Goal: Information Seeking & Learning: Find specific fact

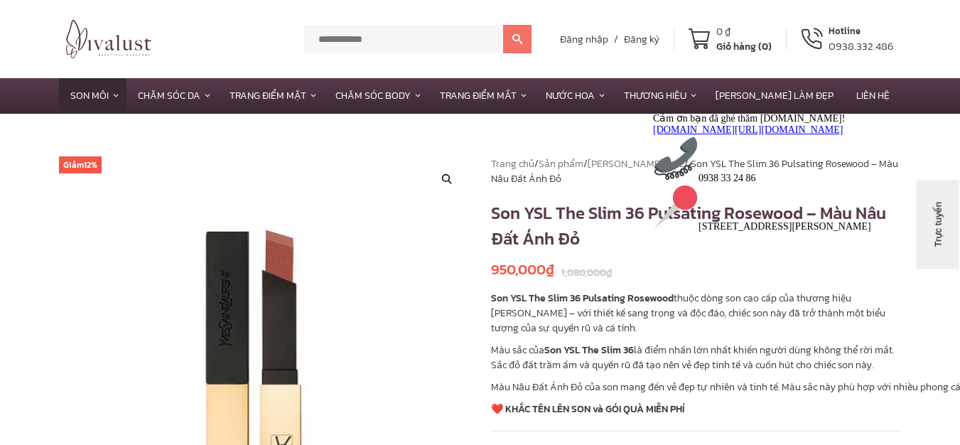
click at [755, 232] on div "Cảm ơn bạn đã ghé thăm [DOMAIN_NAME]! [DOMAIN_NAME][URL][DOMAIN_NAME] 0938 33 2…" at bounding box center [781, 172] width 256 height 120
click at [728, 232] on div "Cảm ơn bạn đã ghé thăm [DOMAIN_NAME]! [DOMAIN_NAME][URL][DOMAIN_NAME] 0938 33 2…" at bounding box center [781, 172] width 256 height 120
drag, startPoint x: 546, startPoint y: 345, endPoint x: 646, endPoint y: 343, distance: 100.2
click at [646, 343] on p "Màu sắc của Son YSL The Slim 36 là điểm nhấn lớn nhất khiến người dùng không th…" at bounding box center [696, 358] width 411 height 30
click at [639, 355] on p "Màu sắc của Son YSL The Slim 36 là điểm nhấn lớn nhất khiến người dùng không th…" at bounding box center [696, 358] width 411 height 30
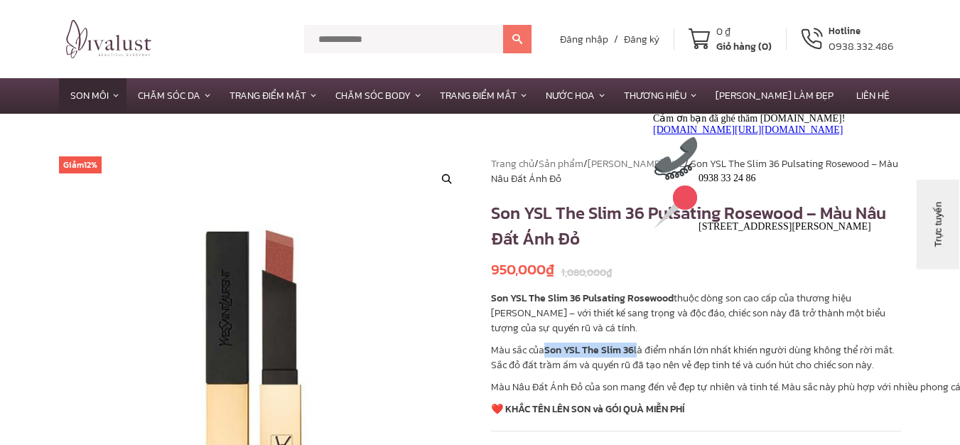
copy p "Son YSL The Slim 36"
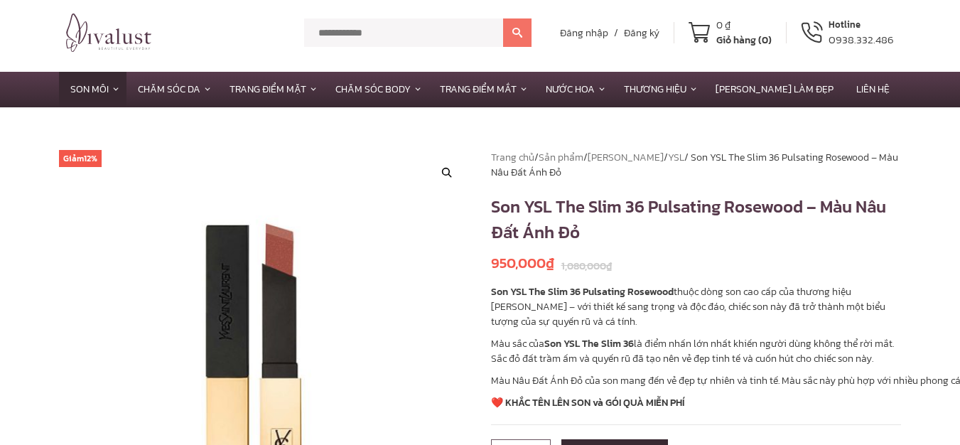
click at [706, 216] on h1 "Son YSL The Slim 36 Pulsating Rosewood – Màu Nâu Đất Ánh Đỏ" at bounding box center [696, 219] width 411 height 51
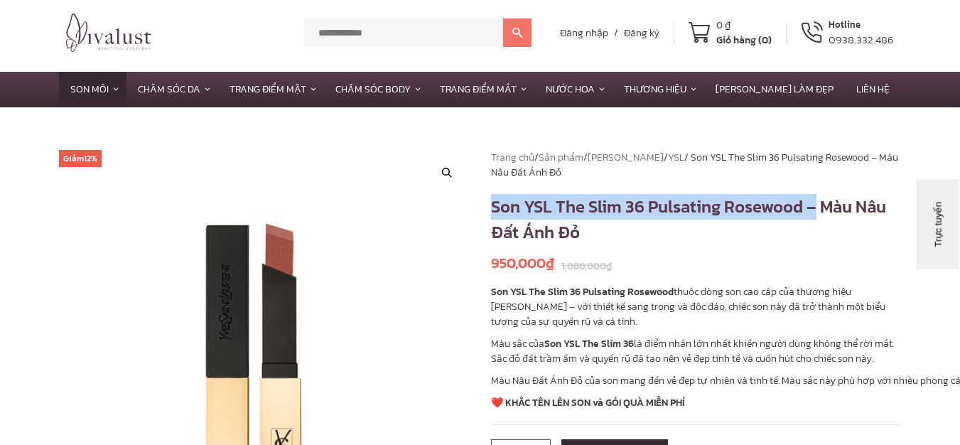
drag, startPoint x: 495, startPoint y: 206, endPoint x: 818, endPoint y: 217, distance: 323.5
click at [818, 217] on h1 "Son YSL The Slim 36 Pulsating Rosewood – Màu Nâu Đất Ánh Đỏ" at bounding box center [696, 219] width 411 height 51
click at [579, 230] on h1 "Son YSL The Slim 36 Pulsating Rosewood – Màu Nâu Đất Ánh Đỏ" at bounding box center [696, 219] width 411 height 51
click at [706, 237] on h1 "Son YSL The Slim 36 Pulsating Rosewood – Màu Nâu Đất Ánh Đỏ" at bounding box center [696, 219] width 411 height 51
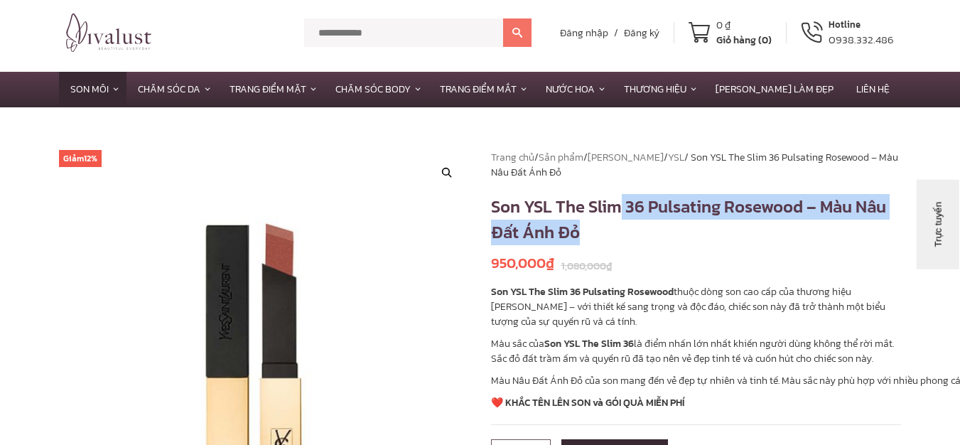
drag, startPoint x: 623, startPoint y: 208, endPoint x: 652, endPoint y: 229, distance: 36.7
click at [652, 229] on h1 "Son YSL The Slim 36 Pulsating Rosewood – Màu Nâu Đất Ánh Đỏ" at bounding box center [696, 219] width 411 height 51
copy h1 "36 Pulsating Rosewood – Màu Nâu Đất Ánh Đỏ"
